Goal: Entertainment & Leisure: Consume media (video, audio)

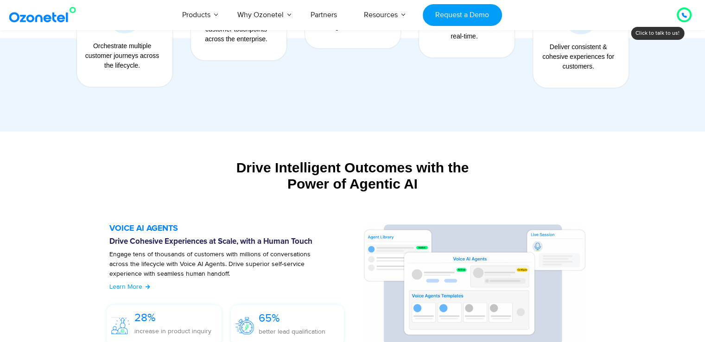
scroll to position [556, 0]
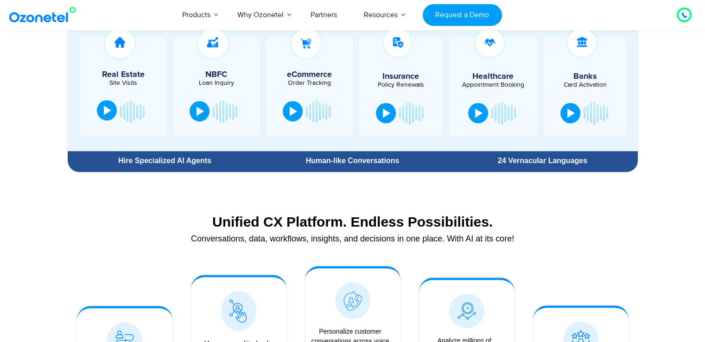
click at [104, 108] on div at bounding box center [107, 110] width 7 height 9
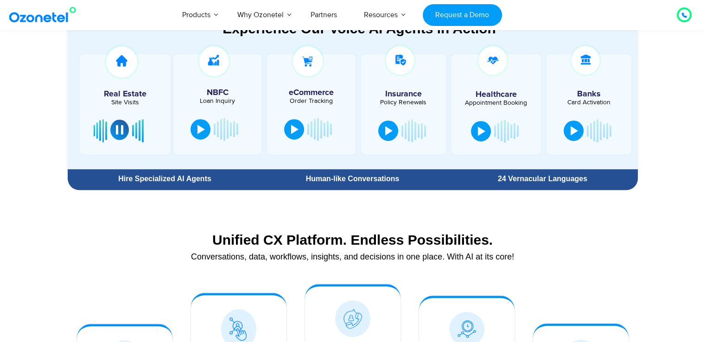
scroll to position [417, 0]
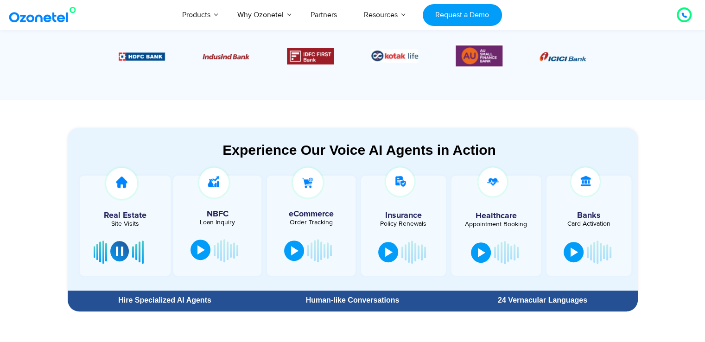
click at [195, 247] on button at bounding box center [201, 250] width 20 height 20
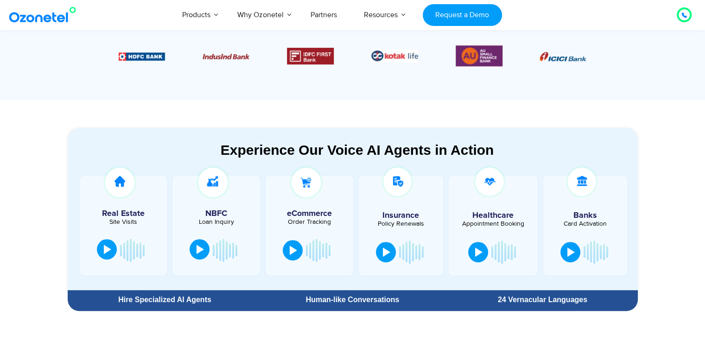
click at [198, 253] on div at bounding box center [200, 249] width 7 height 9
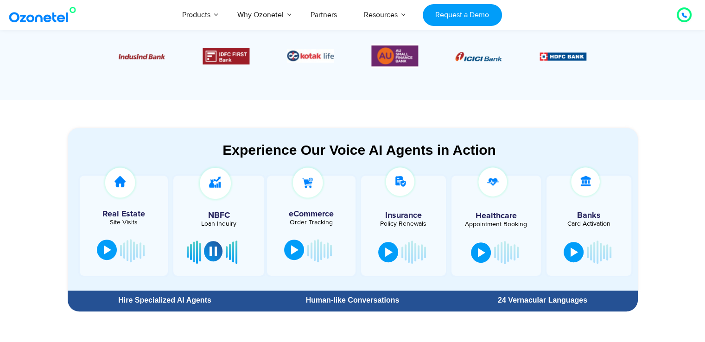
click at [295, 250] on div at bounding box center [294, 249] width 7 height 9
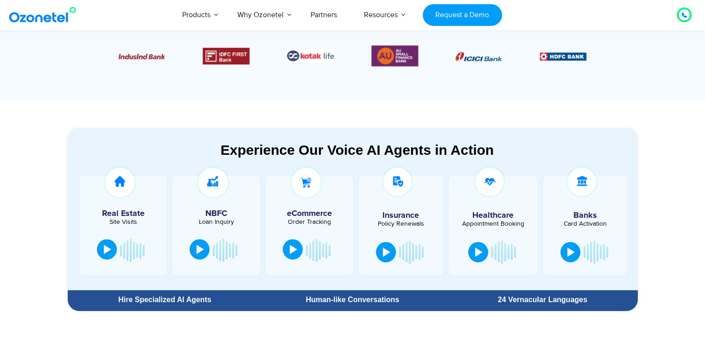
click at [285, 243] on button at bounding box center [293, 249] width 20 height 20
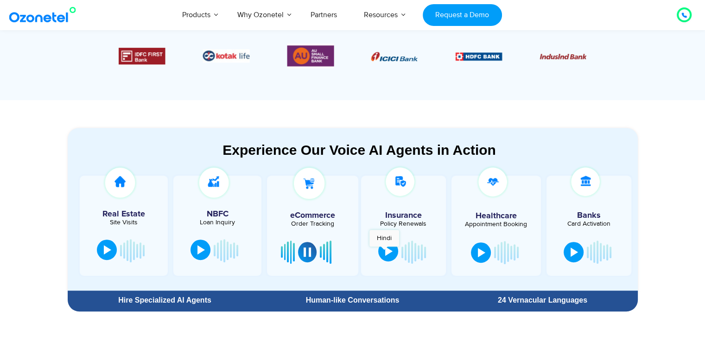
click at [385, 251] on div at bounding box center [388, 251] width 7 height 9
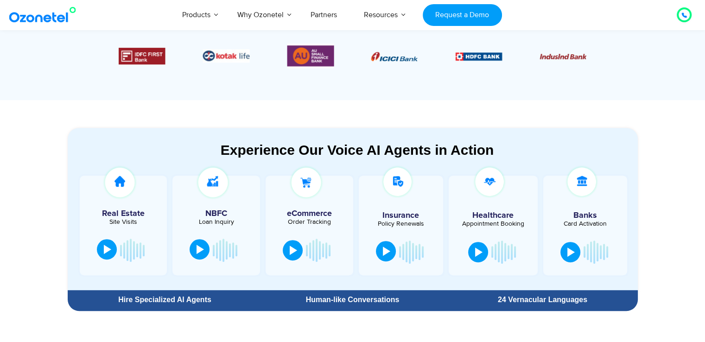
click at [384, 251] on div at bounding box center [386, 251] width 7 height 9
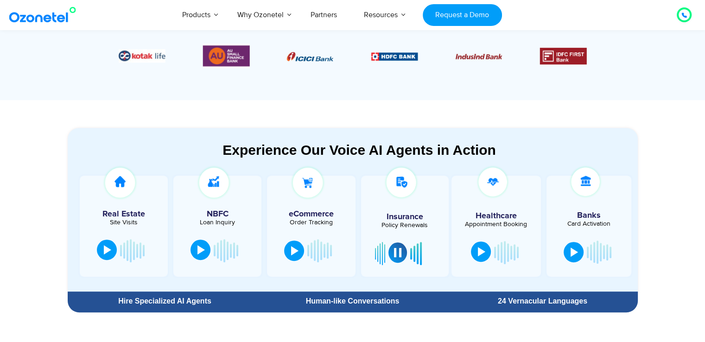
click at [471, 251] on button at bounding box center [481, 252] width 20 height 20
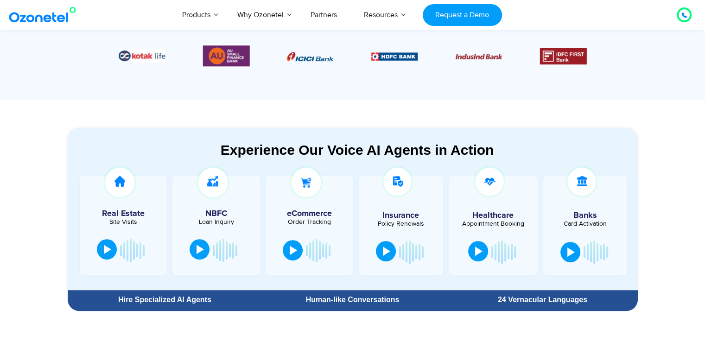
click at [476, 252] on div at bounding box center [478, 251] width 7 height 9
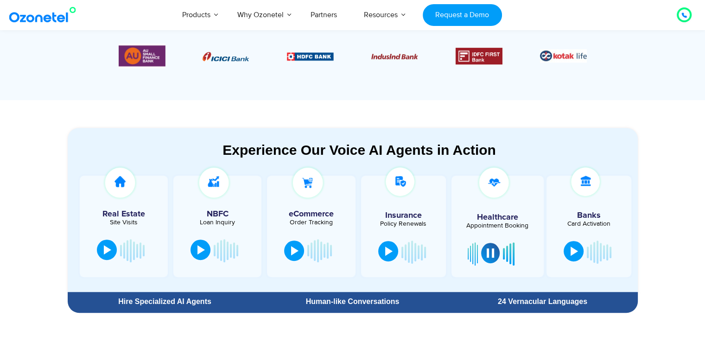
click at [576, 253] on button at bounding box center [574, 251] width 20 height 20
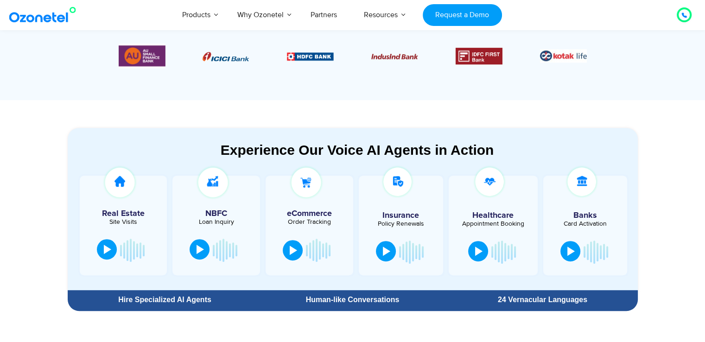
click at [571, 253] on div at bounding box center [570, 251] width 7 height 9
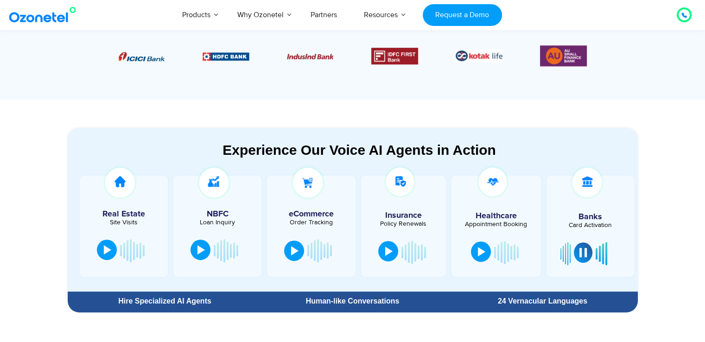
click at [104, 247] on div at bounding box center [107, 249] width 7 height 9
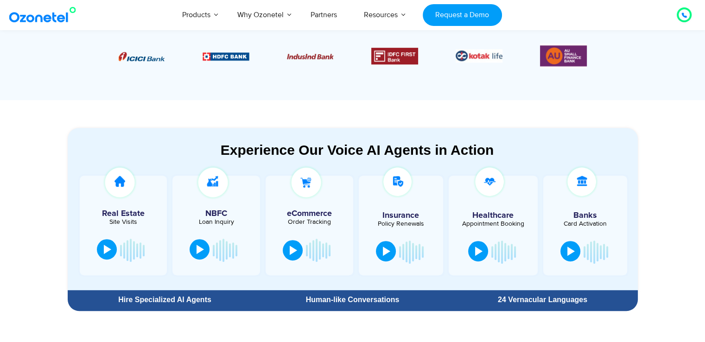
click at [104, 247] on div at bounding box center [107, 249] width 7 height 9
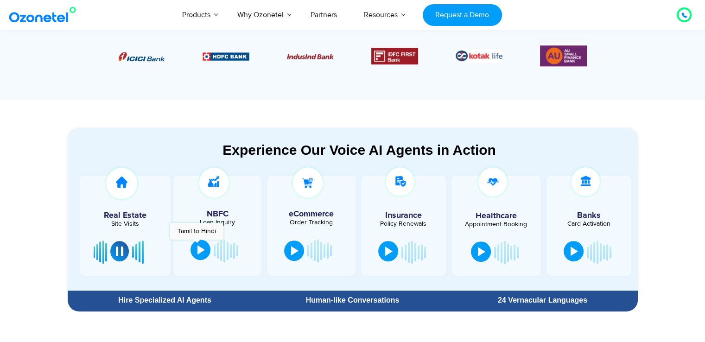
click at [197, 244] on button at bounding box center [201, 250] width 20 height 20
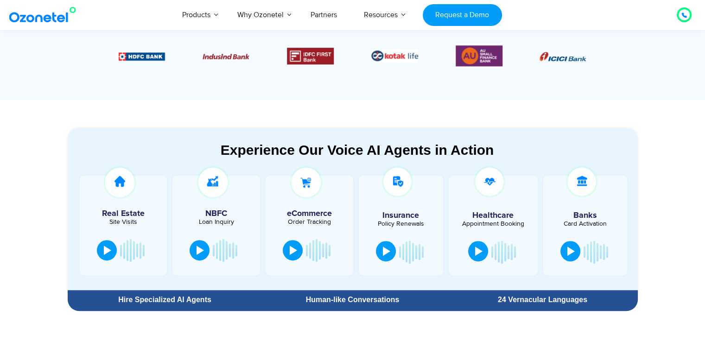
drag, startPoint x: 108, startPoint y: 248, endPoint x: 104, endPoint y: 3, distance: 245.3
click at [108, 248] on div at bounding box center [107, 250] width 7 height 9
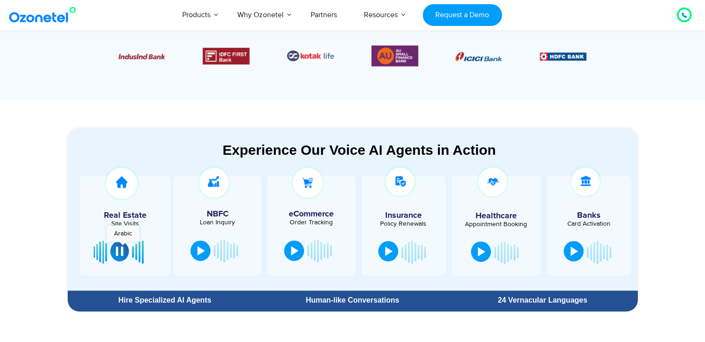
click at [123, 247] on button at bounding box center [119, 251] width 19 height 20
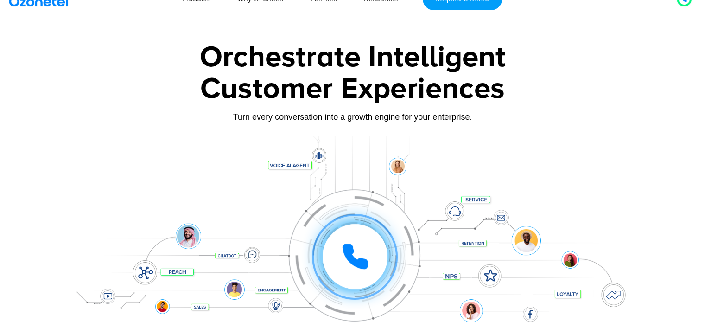
scroll to position [0, 0]
